Goal: Use online tool/utility: Utilize a website feature to perform a specific function

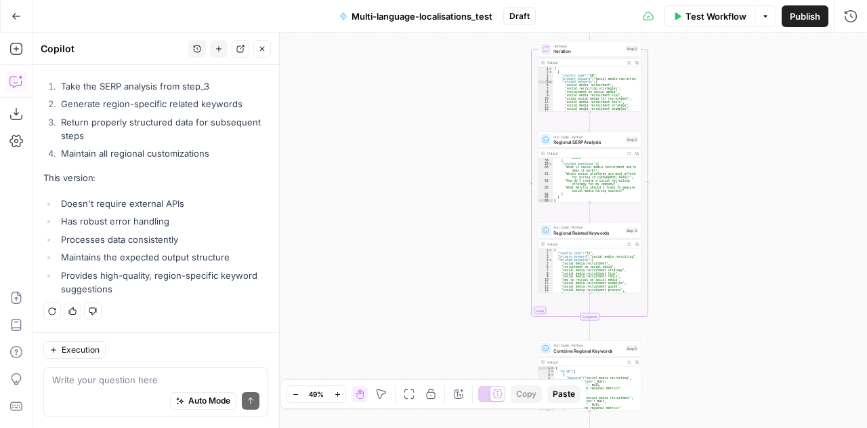
scroll to position [8694, 0]
type textarea "**********"
click at [586, 177] on div ""[GEOGRAPHIC_DATA] recruitment trends on social media" ] , "related_questions" …" at bounding box center [594, 179] width 83 height 55
click at [565, 138] on span "Run Code · Python" at bounding box center [588, 136] width 69 height 5
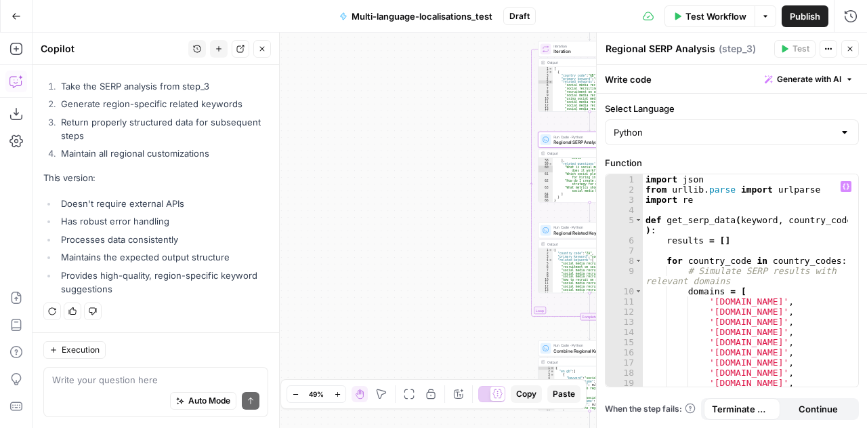
click at [802, 299] on div "import json from urllib . parse import urlparse import re def get_serp_data ( k…" at bounding box center [746, 291] width 206 height 234
type textarea "**********"
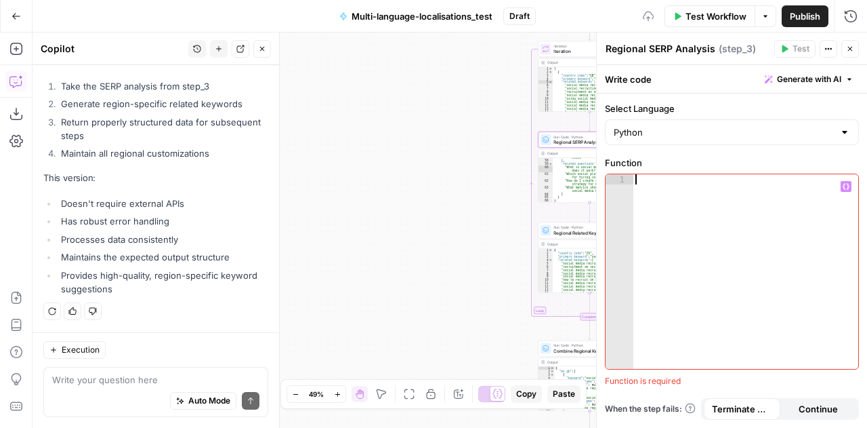
scroll to position [811, 0]
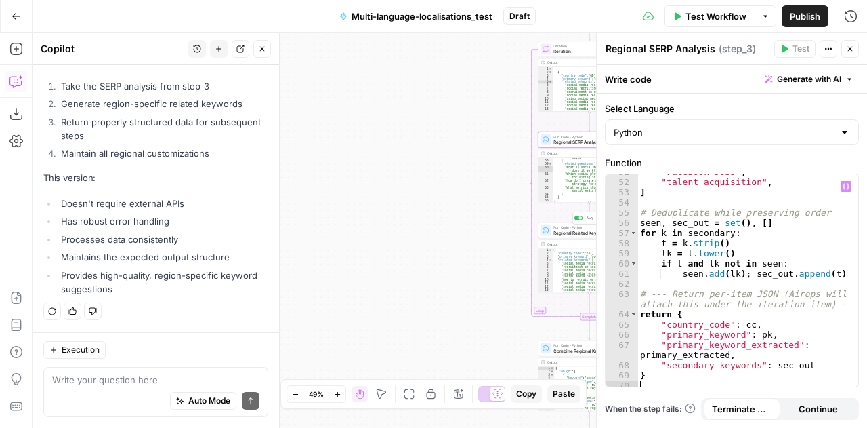
click at [558, 234] on span "Regional Related Keywords" at bounding box center [588, 232] width 69 height 7
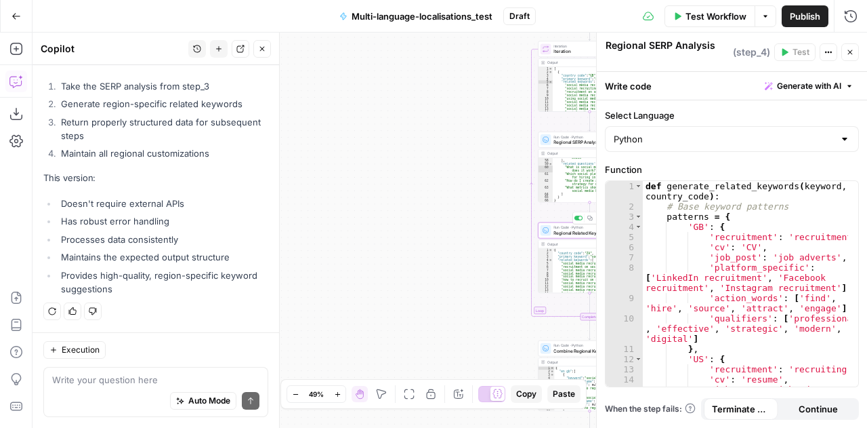
scroll to position [8694, 0]
type textarea "Regional Related Keywords"
click at [794, 352] on div "def generate_related_keywords ( keyword , country_code ) : # Base keyword patte…" at bounding box center [746, 313] width 206 height 264
type textarea "**********"
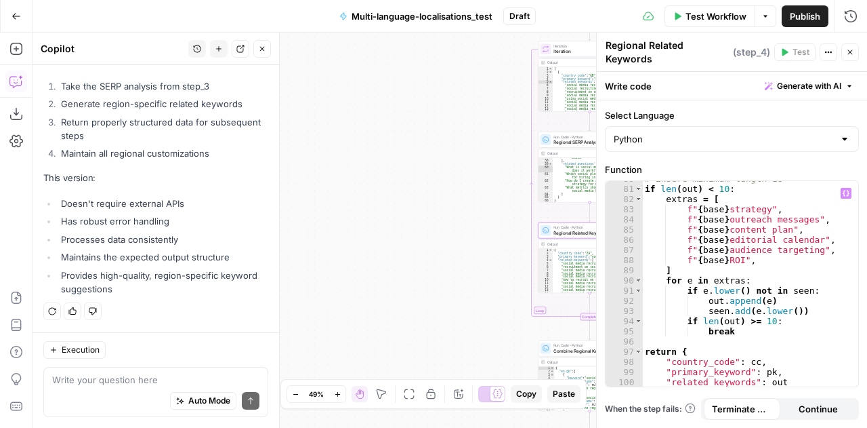
scroll to position [1004, 0]
click at [851, 52] on icon "button" at bounding box center [850, 52] width 8 height 8
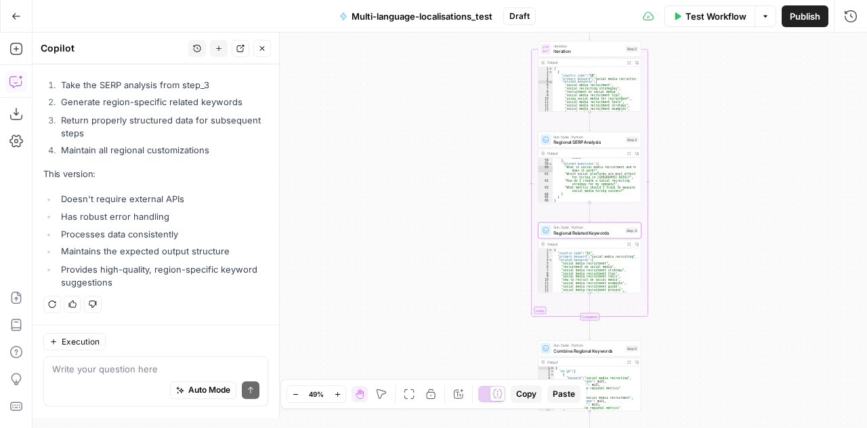
scroll to position [8694, 0]
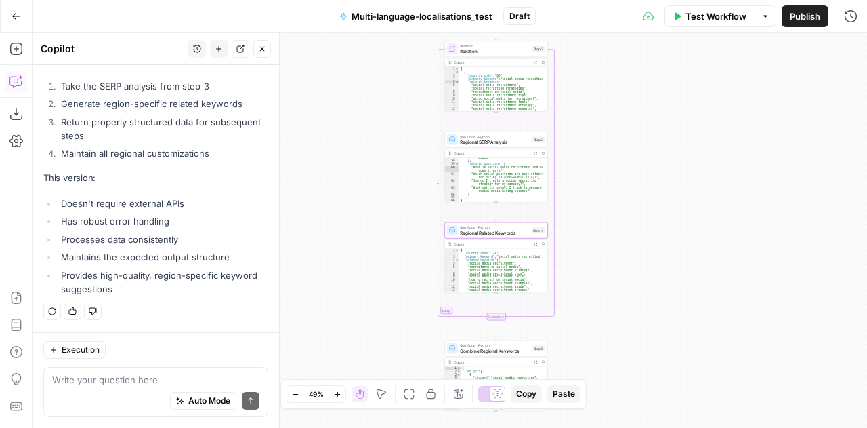
click at [714, 22] on span "Test Workflow" at bounding box center [716, 16] width 61 height 14
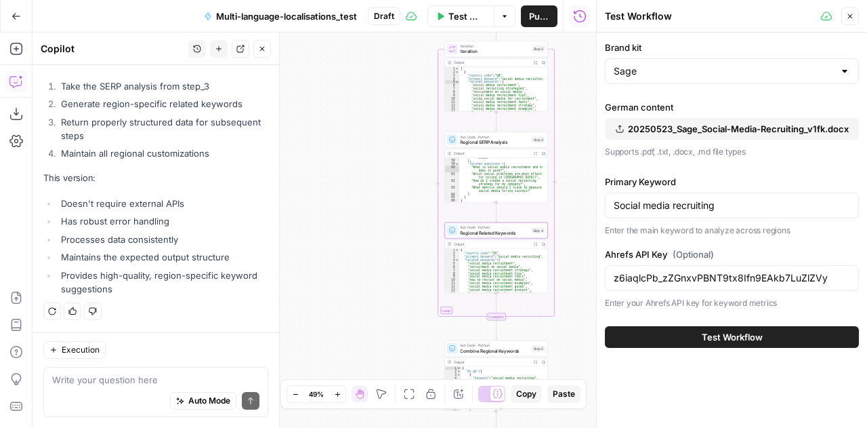
click at [718, 334] on span "Test Workflow" at bounding box center [732, 337] width 61 height 14
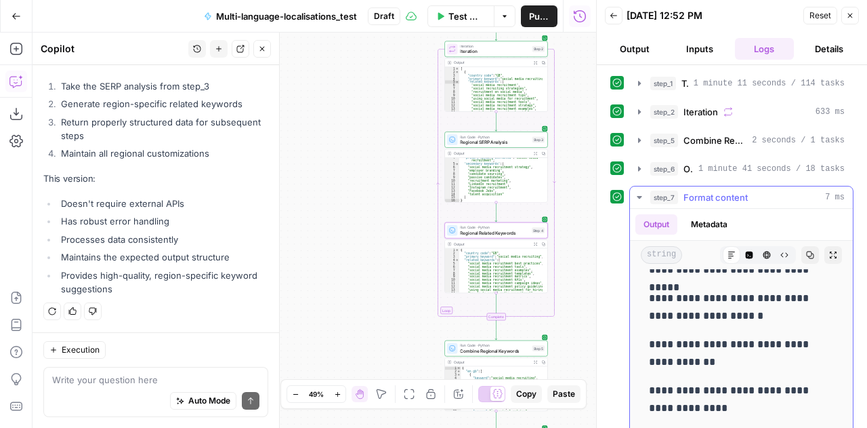
scroll to position [757, 0]
click at [642, 140] on icon "button" at bounding box center [639, 140] width 11 height 11
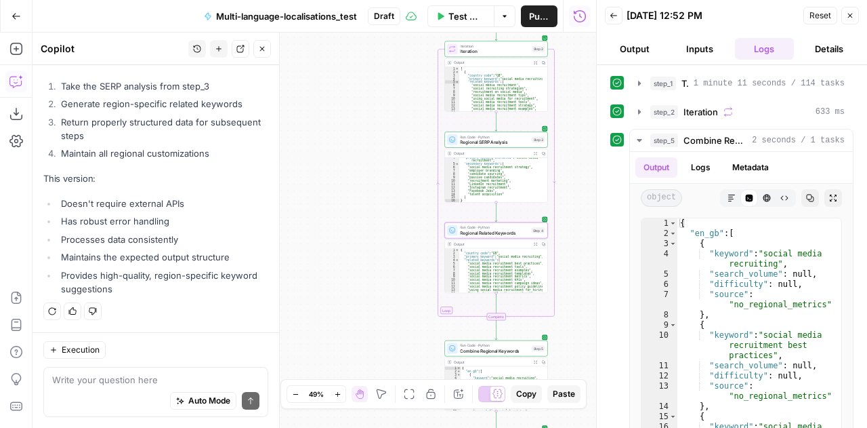
click at [647, 52] on button "Output" at bounding box center [635, 49] width 60 height 22
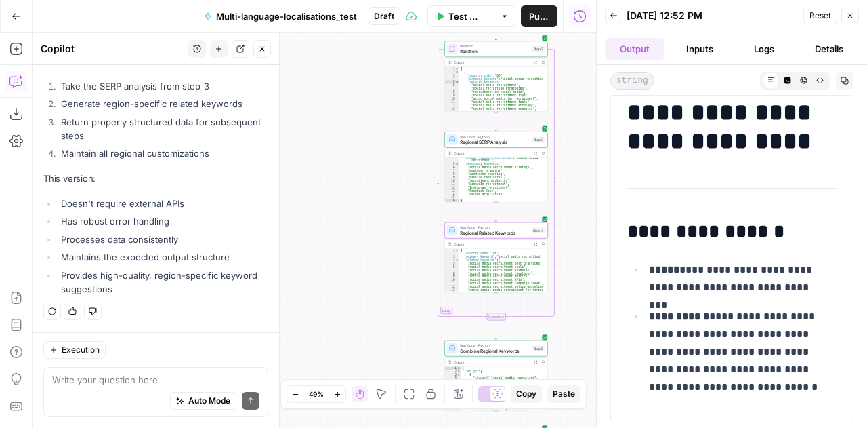
scroll to position [0, 0]
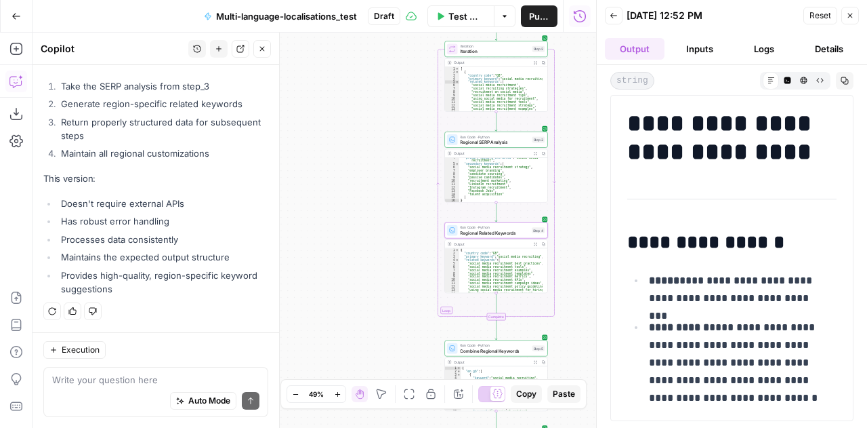
click at [756, 42] on button "Logs" at bounding box center [765, 49] width 60 height 22
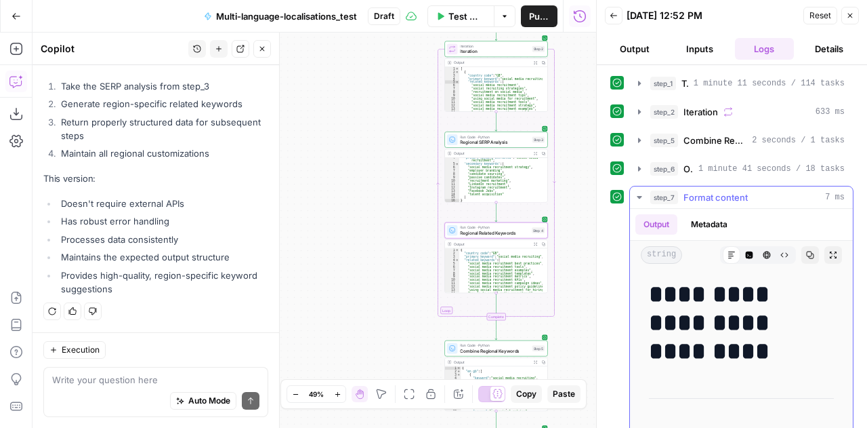
click at [718, 352] on h1 "**********" at bounding box center [731, 322] width 165 height 85
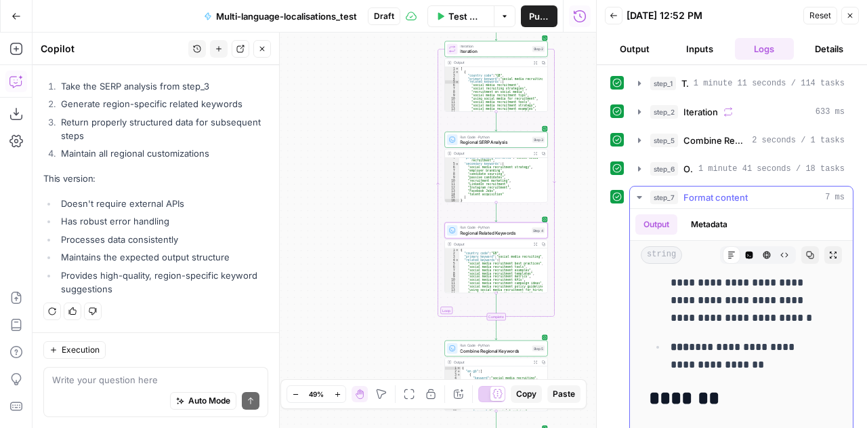
scroll to position [315, 0]
click at [806, 253] on icon "button" at bounding box center [810, 255] width 8 height 8
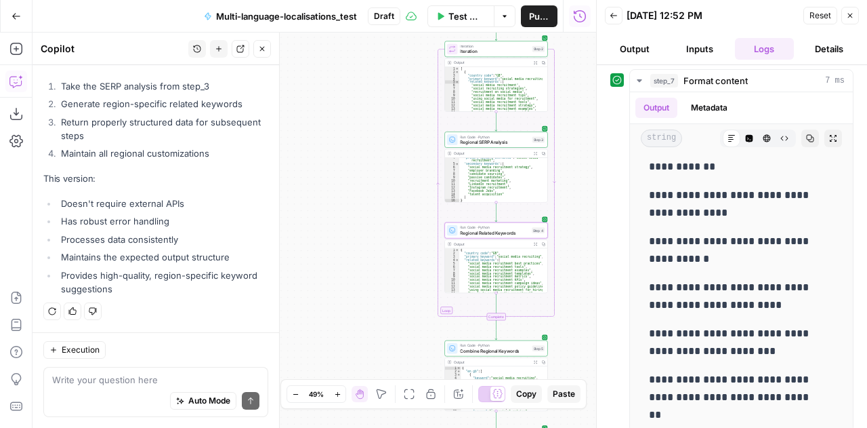
scroll to position [945, 0]
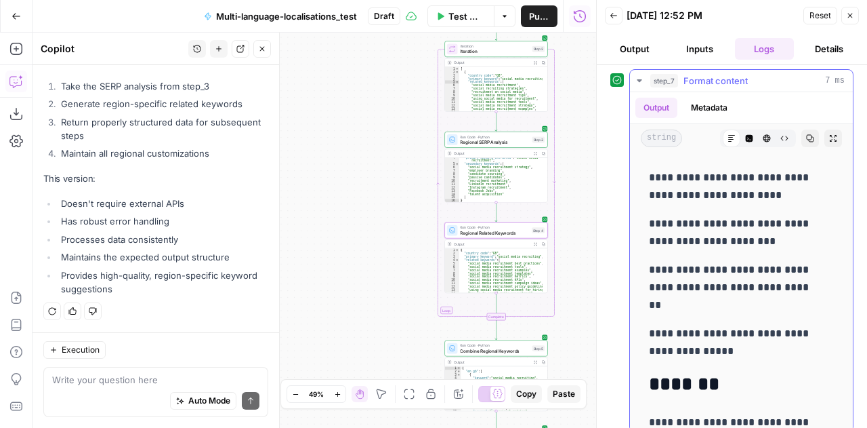
drag, startPoint x: 651, startPoint y: 307, endPoint x: 738, endPoint y: 342, distance: 94.3
copy div "**********"
click at [712, 51] on button "Inputs" at bounding box center [700, 49] width 60 height 22
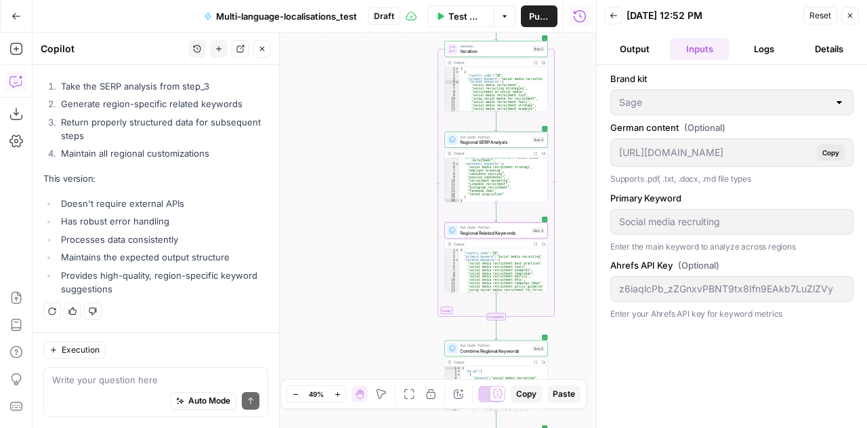
scroll to position [0, 0]
click at [642, 44] on button "Output" at bounding box center [635, 49] width 60 height 22
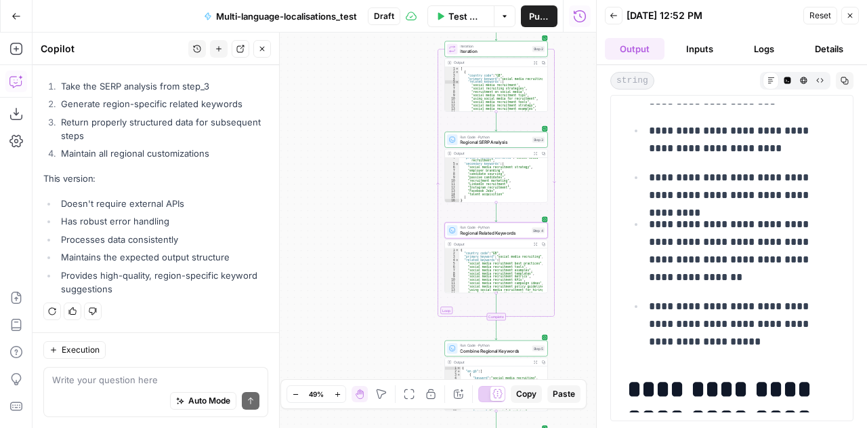
scroll to position [5329, 0]
drag, startPoint x: 794, startPoint y: 340, endPoint x: 640, endPoint y: 302, distance: 158.6
click at [640, 302] on ul "**********" at bounding box center [732, 0] width 209 height 697
copy p "**********"
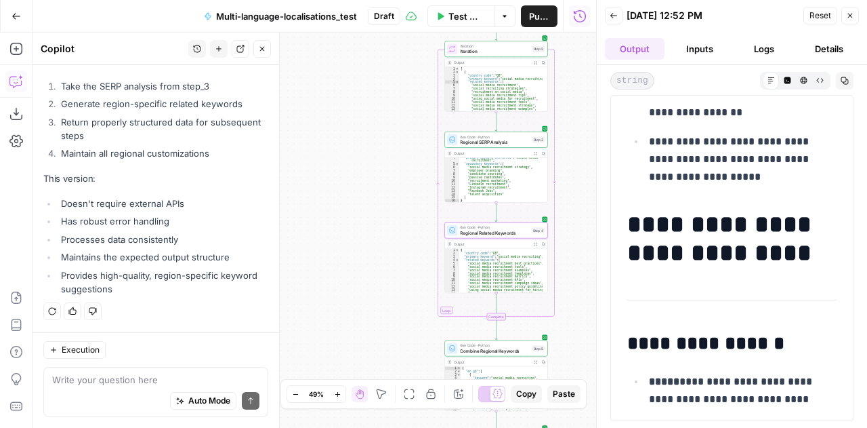
scroll to position [5546, 0]
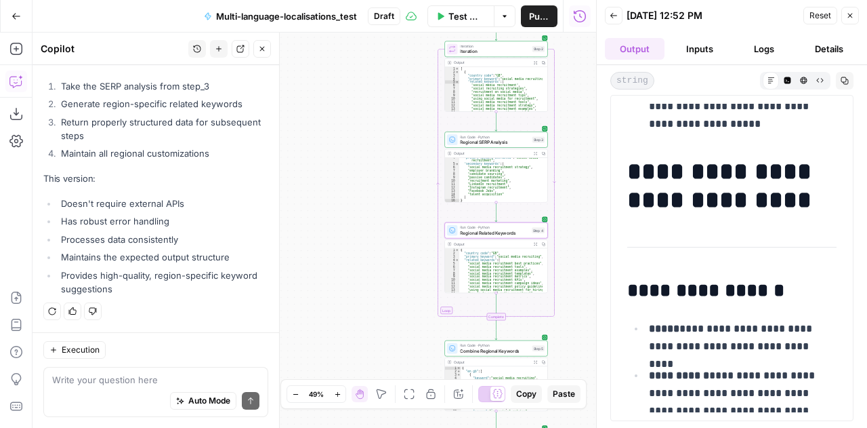
click at [698, 51] on button "Inputs" at bounding box center [700, 49] width 60 height 22
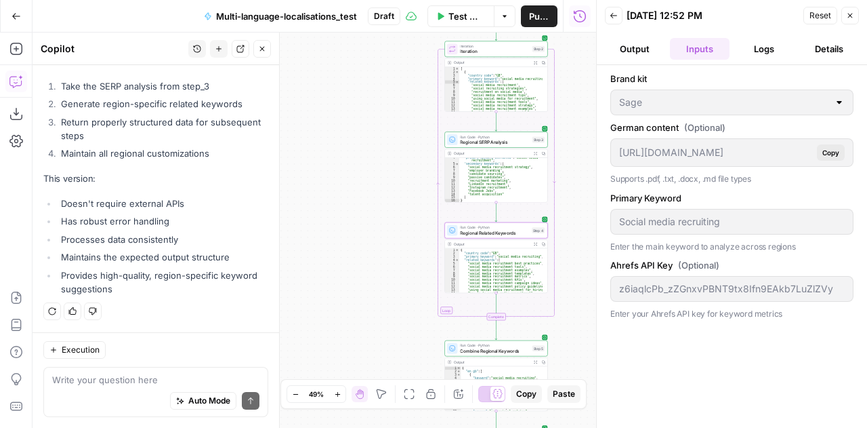
click at [764, 44] on button "Logs" at bounding box center [765, 49] width 60 height 22
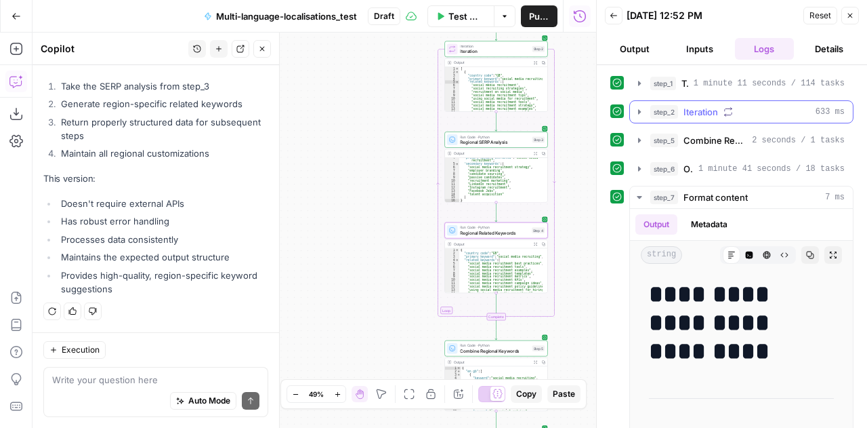
click at [641, 112] on icon "button" at bounding box center [639, 111] width 11 height 11
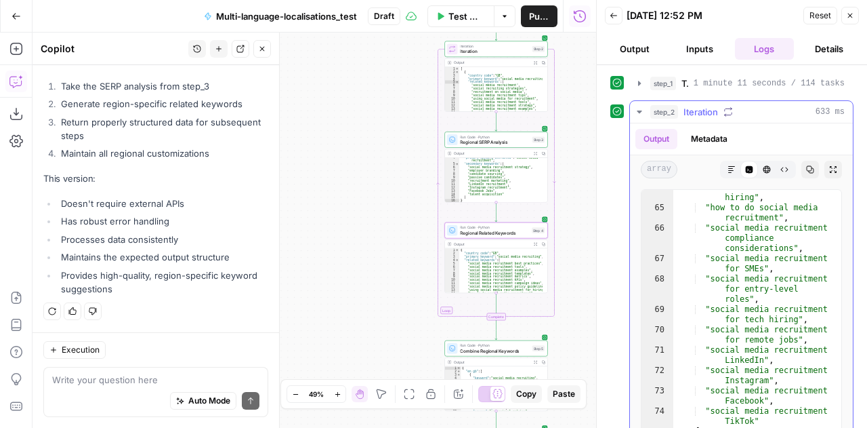
scroll to position [152, 0]
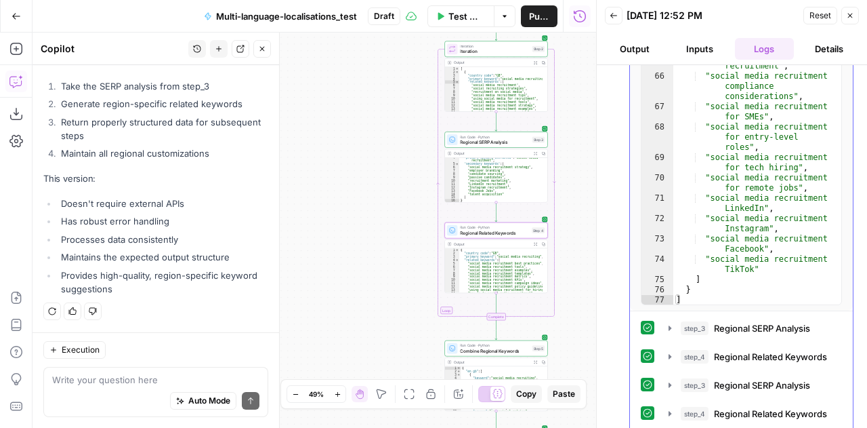
click at [764, 291] on div ""using social media recruitment for hiring" , "how to do social media recruitme…" at bounding box center [753, 174] width 158 height 308
type textarea "* *"
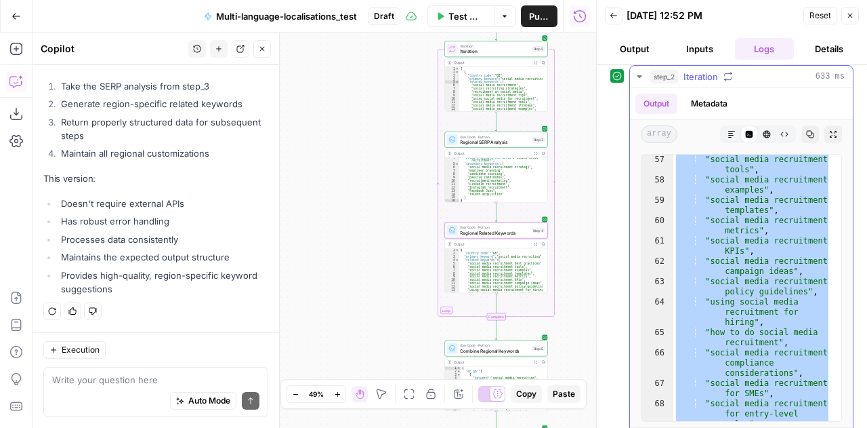
scroll to position [0, 0]
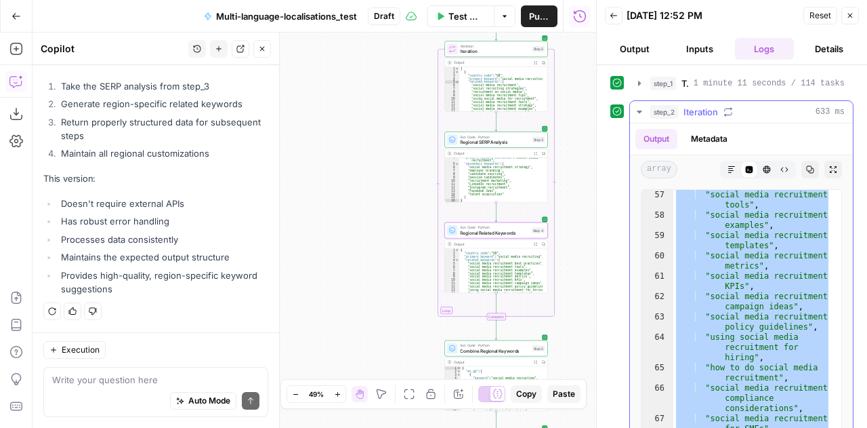
click at [641, 114] on icon "button" at bounding box center [639, 111] width 11 height 11
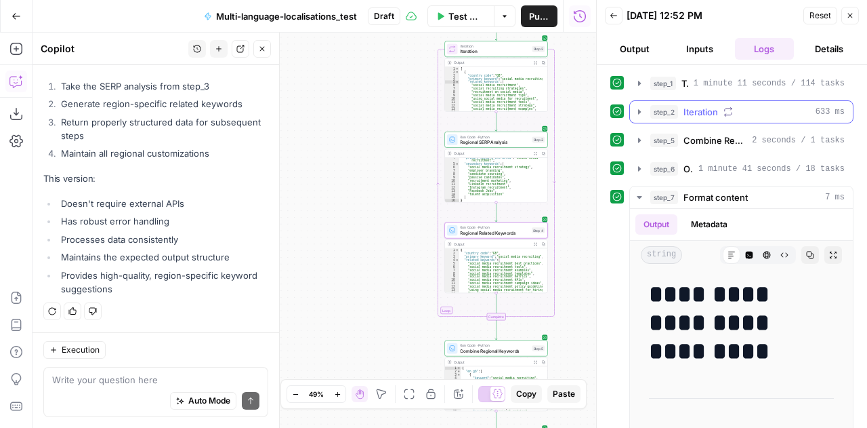
click at [638, 115] on icon "button" at bounding box center [639, 111] width 11 height 11
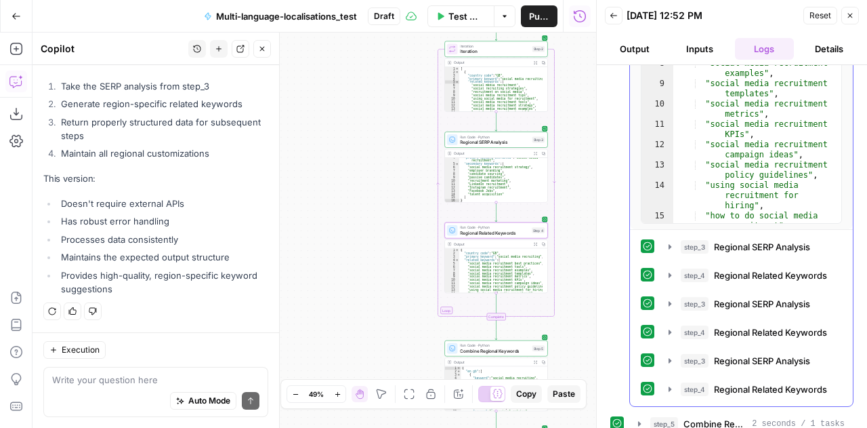
scroll to position [243, 0]
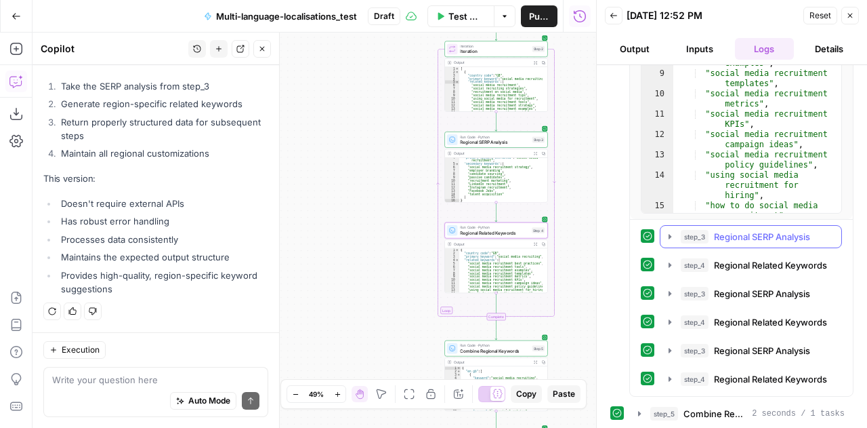
click at [669, 235] on icon "button" at bounding box center [670, 236] width 3 height 5
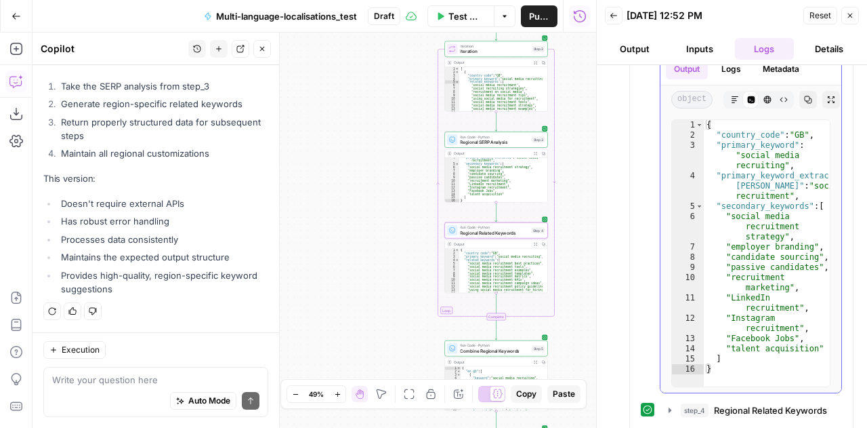
scroll to position [460, 0]
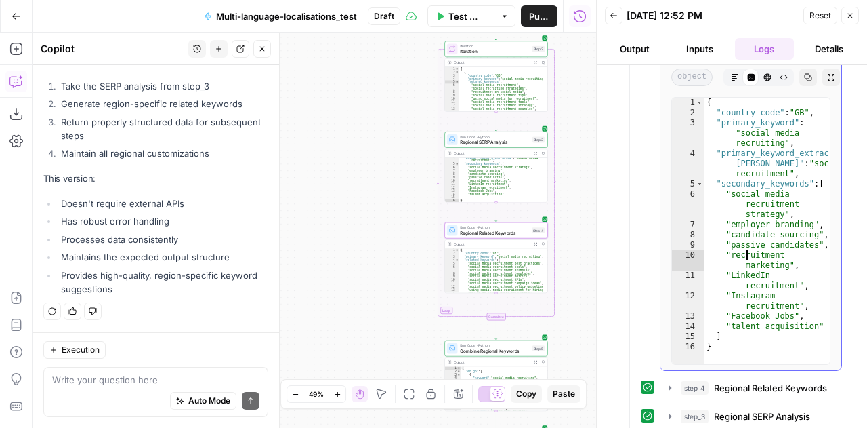
click at [745, 251] on div "{ "country_code" : "GB" , "primary_keyword" : "social media recruiting" , "prim…" at bounding box center [767, 236] width 126 height 277
type textarea "* *"
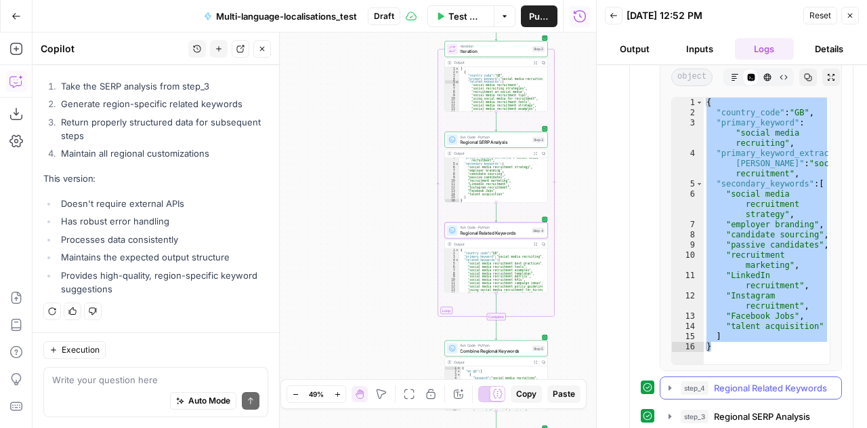
click at [671, 388] on icon "button" at bounding box center [670, 387] width 11 height 11
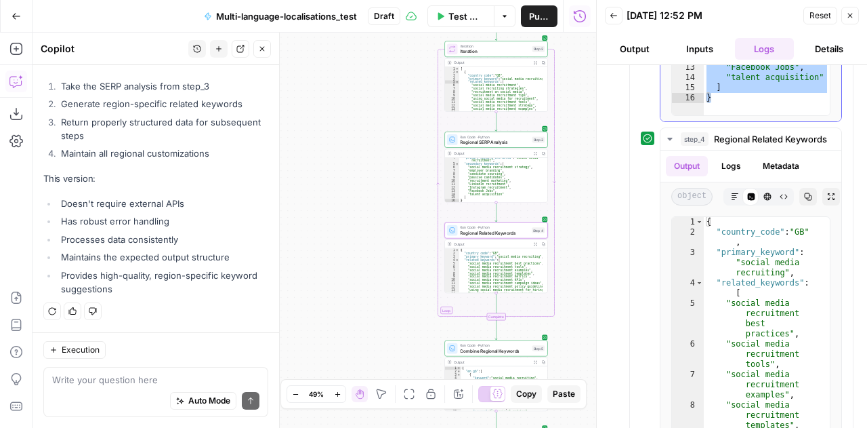
scroll to position [714, 0]
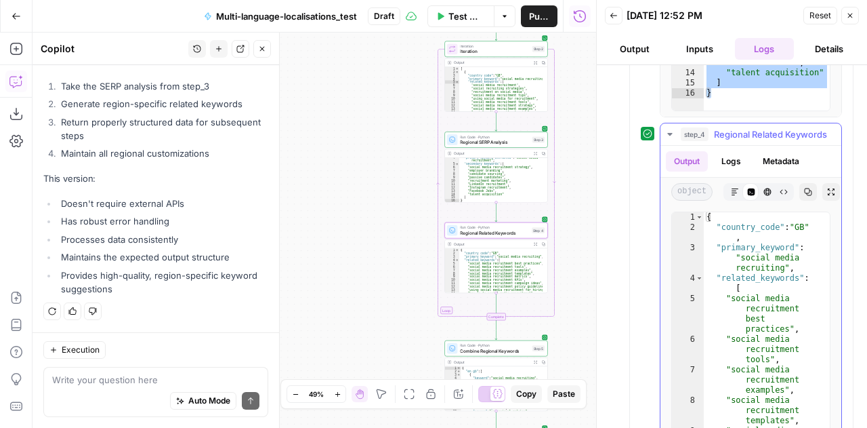
click at [729, 157] on button "Logs" at bounding box center [732, 161] width 36 height 20
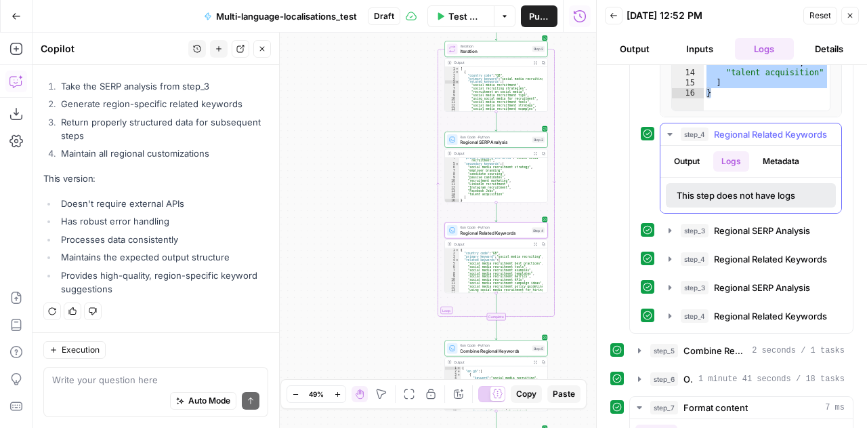
click at [672, 165] on button "Output" at bounding box center [687, 161] width 42 height 20
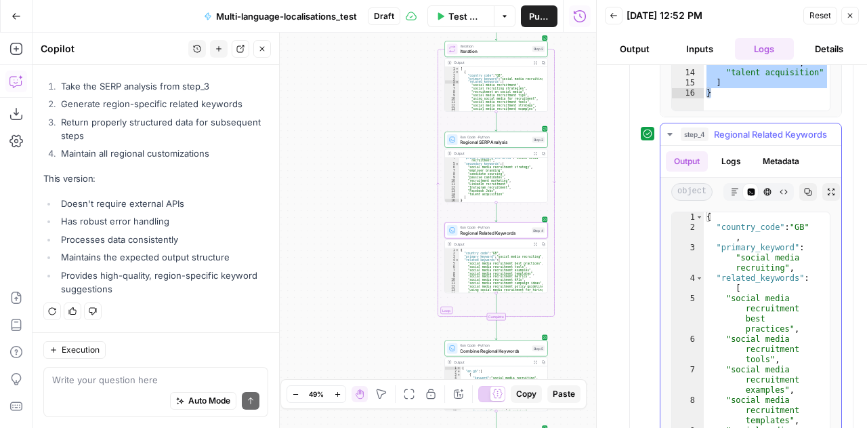
type textarea "**********"
click at [781, 326] on div "{ "country_code" : "GB" , "primary_keyword" : "social media recruiting" , "rela…" at bounding box center [762, 361] width 116 height 298
click at [805, 188] on icon "button" at bounding box center [808, 192] width 8 height 8
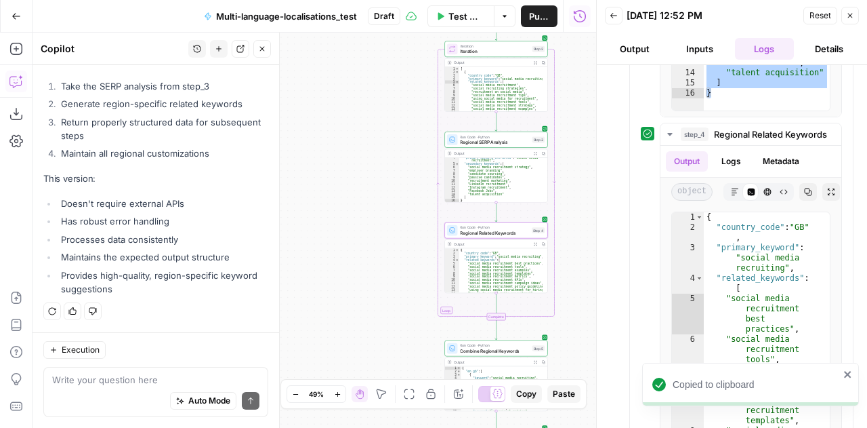
click at [467, 344] on span "Run Code · Python" at bounding box center [494, 344] width 69 height 5
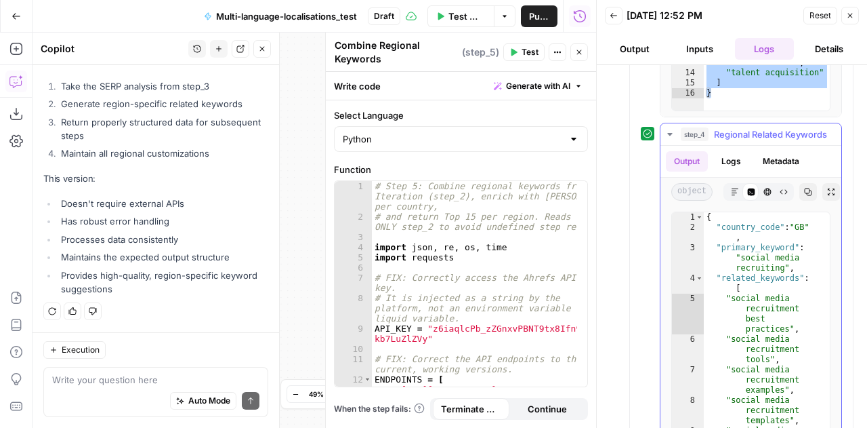
click at [670, 133] on icon "button" at bounding box center [670, 134] width 5 height 3
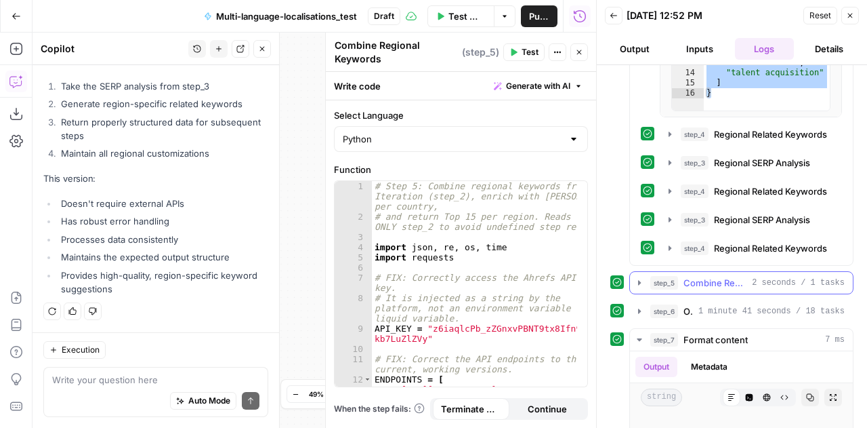
click at [643, 280] on icon "button" at bounding box center [639, 282] width 11 height 11
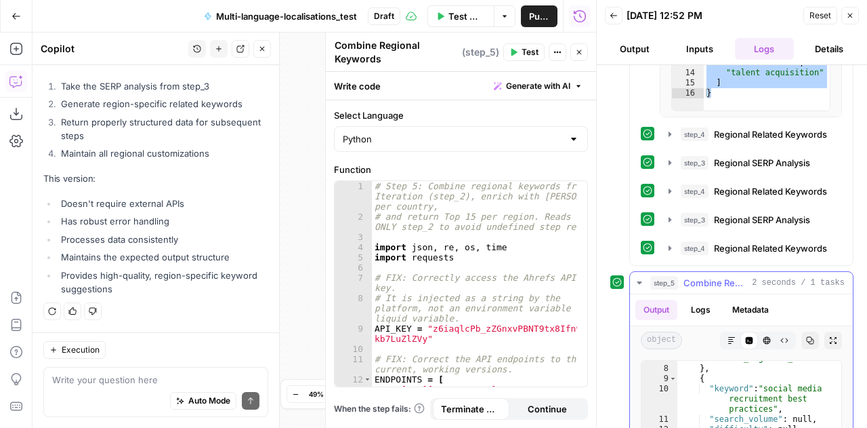
scroll to position [88, 0]
type textarea "* *"
